Goal: Information Seeking & Learning: Learn about a topic

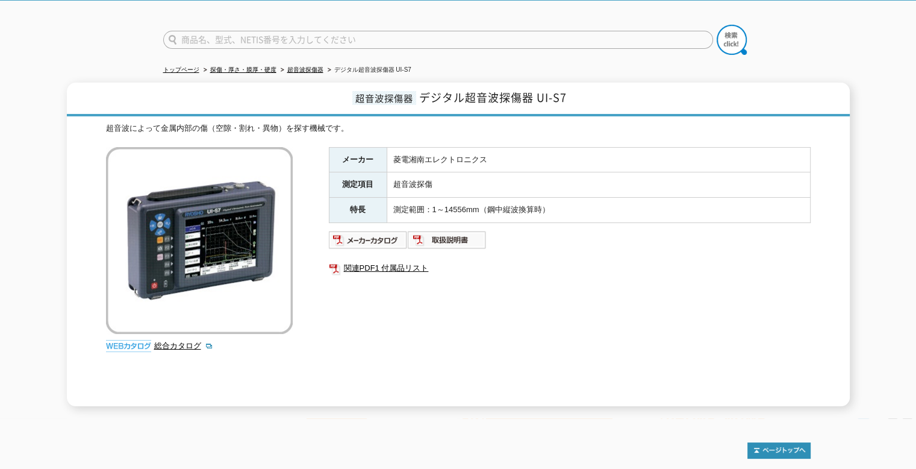
scroll to position [57, 0]
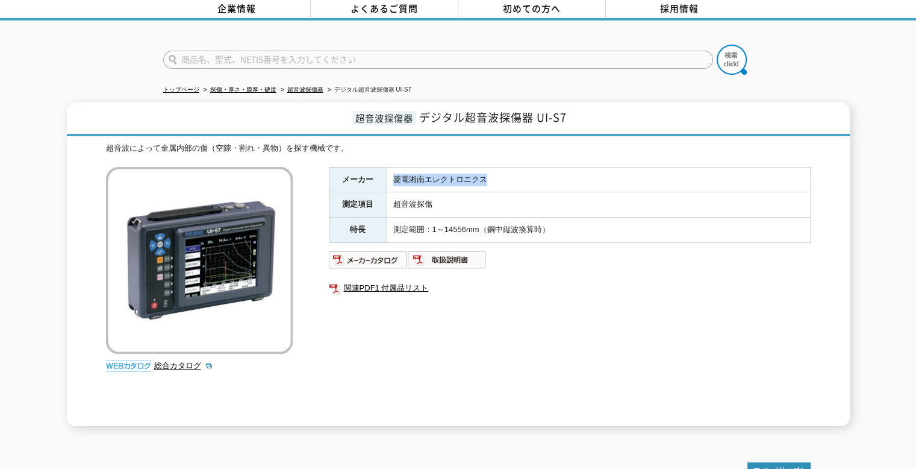
drag, startPoint x: 393, startPoint y: 168, endPoint x: 484, endPoint y: 173, distance: 91.1
click at [484, 173] on td "菱電湘南エレクトロニクス" at bounding box center [598, 179] width 423 height 25
click at [508, 225] on td "測定範囲：1～14556mm（鋼中縦波換算時）" at bounding box center [598, 229] width 423 height 25
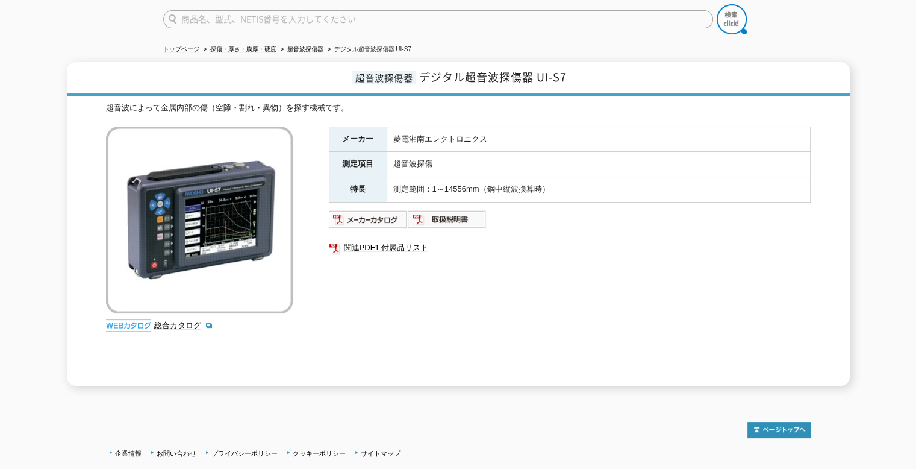
scroll to position [0, 0]
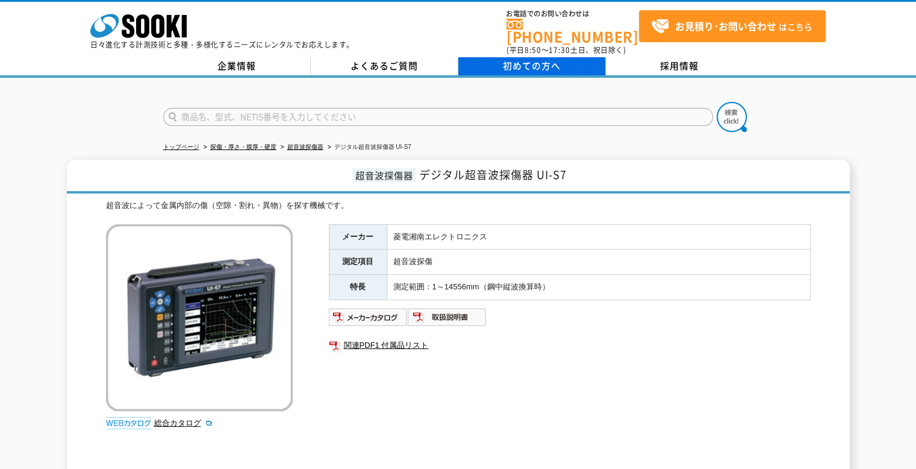
click at [520, 61] on span "初めての方へ" at bounding box center [532, 65] width 58 height 13
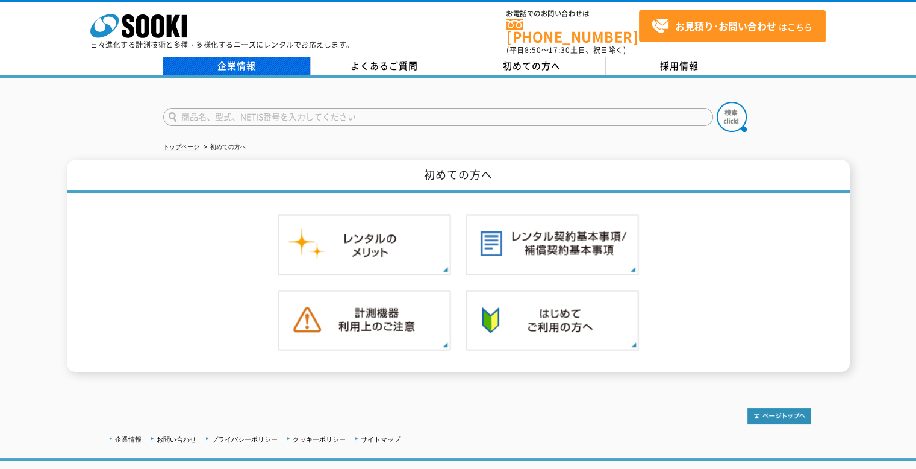
click at [242, 57] on link "企業情報" at bounding box center [237, 66] width 148 height 18
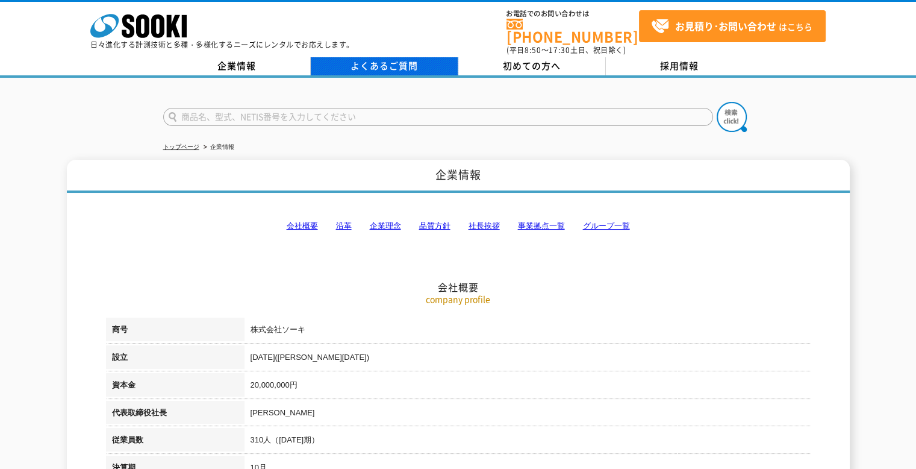
click at [415, 61] on link "よくあるご質問" at bounding box center [385, 66] width 148 height 18
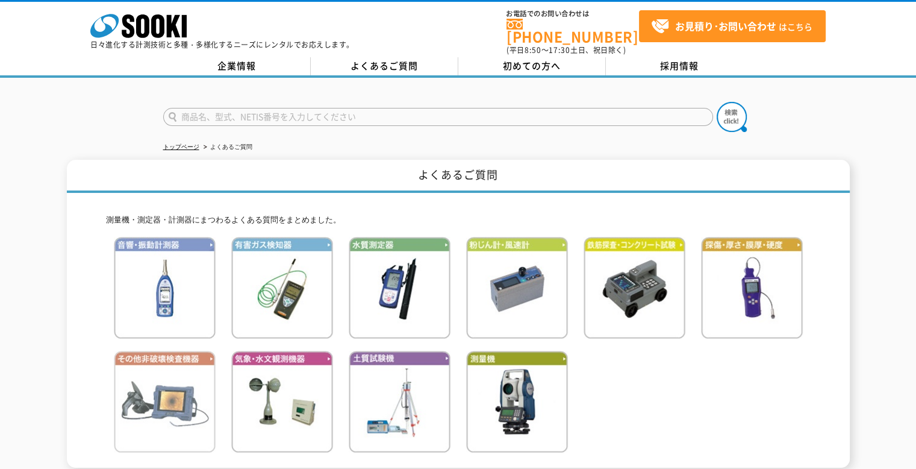
click at [165, 356] on img at bounding box center [165, 401] width 102 height 102
